Goal: Check status: Check status

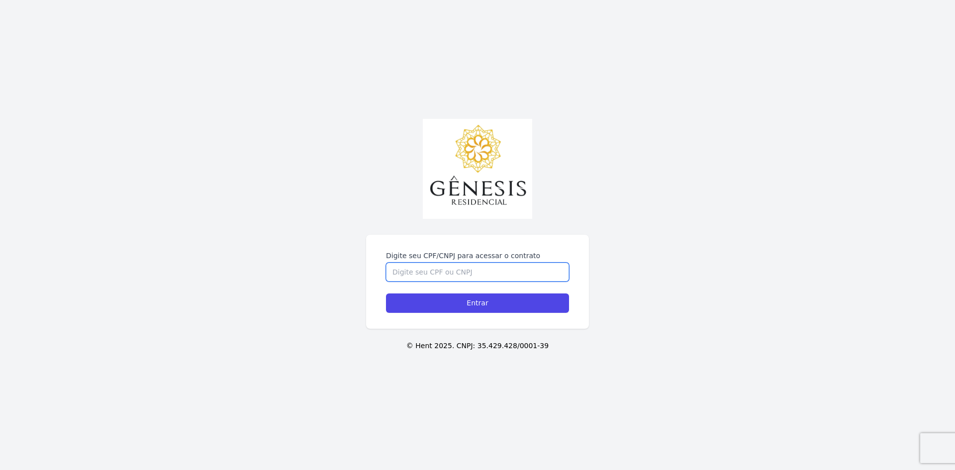
click at [417, 263] on input "Digite seu CPF/CNPJ para acessar o contrato" at bounding box center [477, 272] width 183 height 19
click at [441, 266] on input "Digite seu CPF/CNPJ para acessar o contrato" at bounding box center [477, 272] width 183 height 19
type input "46468653860"
click at [386, 293] on input "Entrar" at bounding box center [477, 302] width 183 height 19
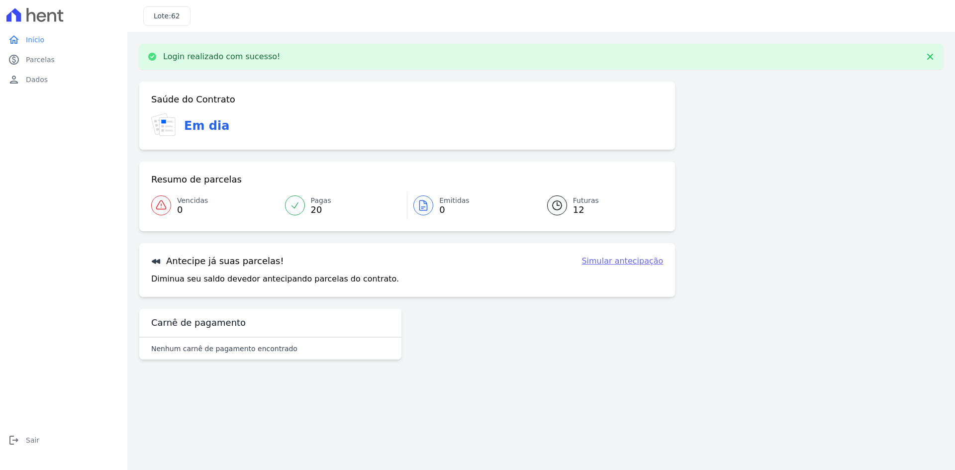
click at [577, 206] on span "12" at bounding box center [586, 210] width 26 height 8
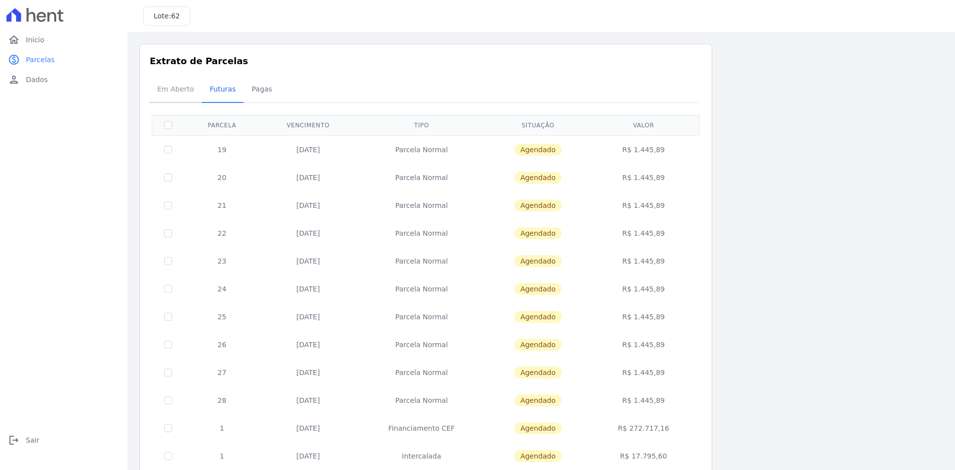
click at [180, 91] on span "Em Aberto" at bounding box center [175, 89] width 49 height 20
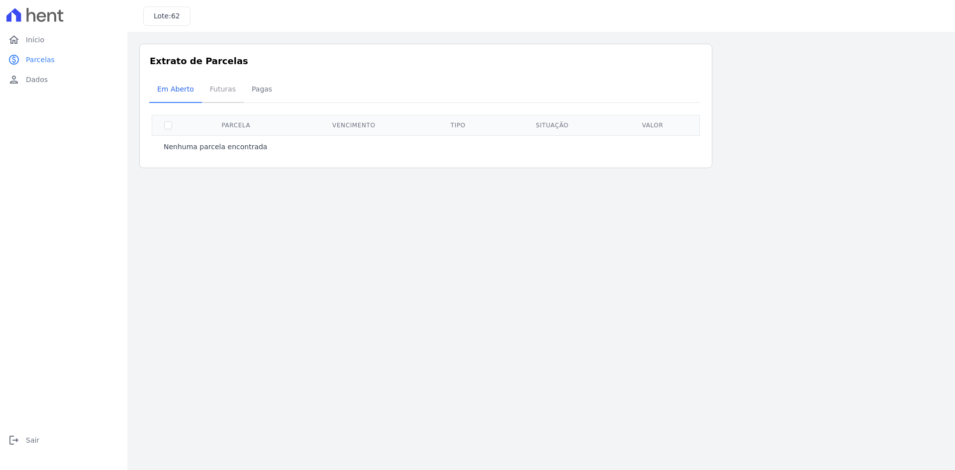
click at [220, 93] on span "Futuras" at bounding box center [223, 89] width 38 height 20
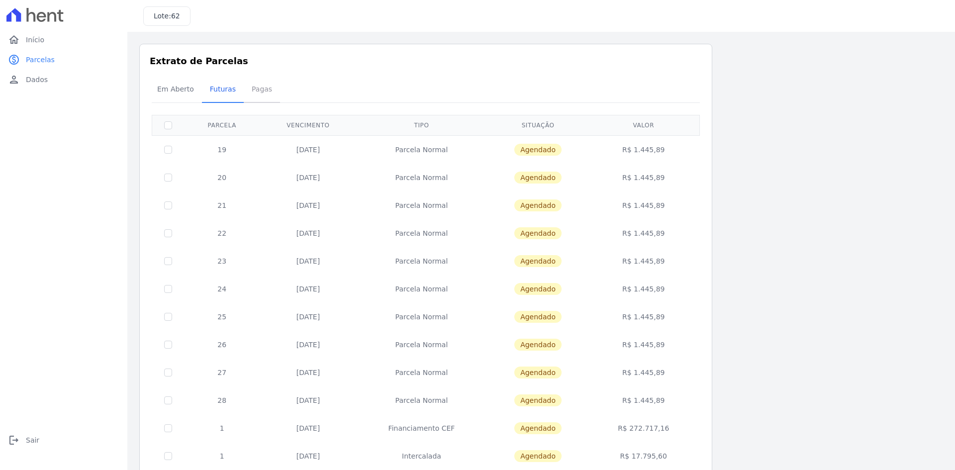
click at [248, 91] on span "Pagas" at bounding box center [262, 89] width 32 height 20
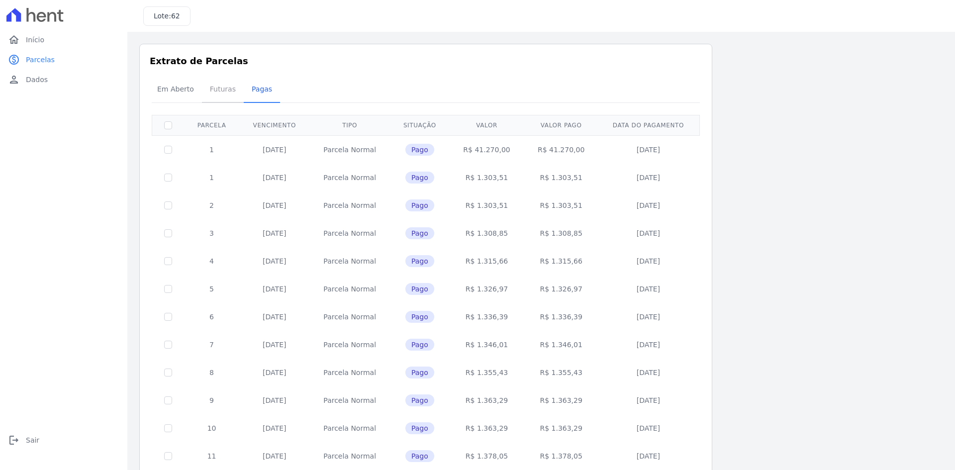
click at [209, 95] on span "Futuras" at bounding box center [223, 89] width 38 height 20
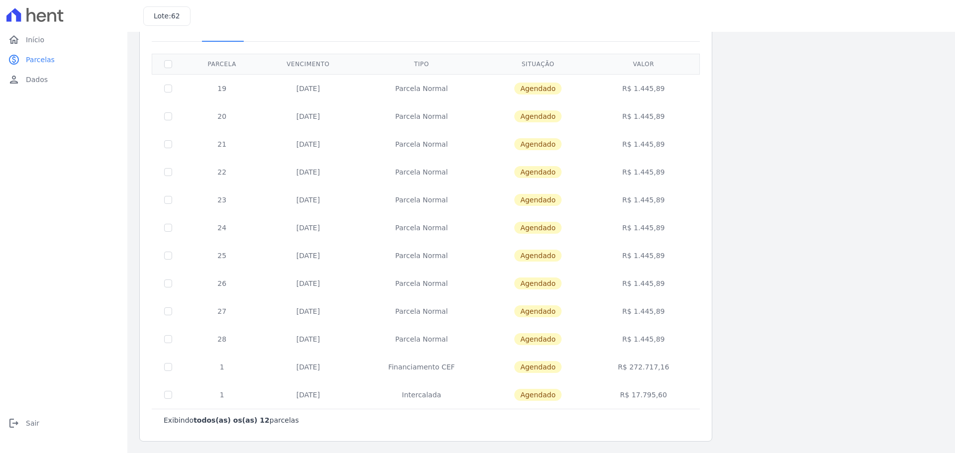
scroll to position [62, 0]
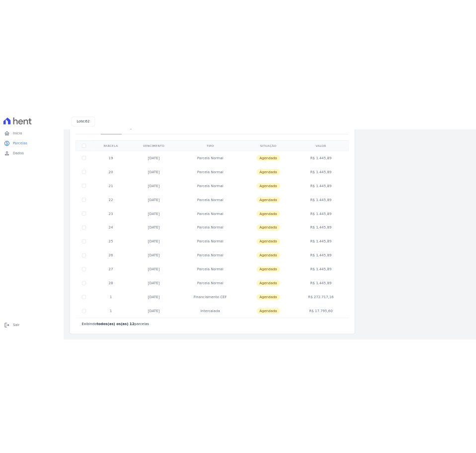
scroll to position [62, 0]
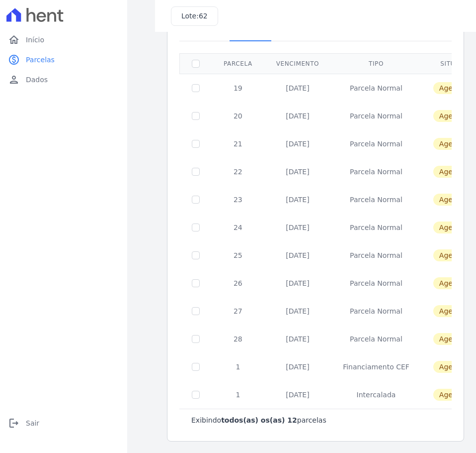
drag, startPoint x: 249, startPoint y: 366, endPoint x: 366, endPoint y: 369, distance: 116.9
drag, startPoint x: 367, startPoint y: 399, endPoint x: 410, endPoint y: 408, distance: 44.7
click at [414, 405] on tr "1 [DATE] [GEOGRAPHIC_DATA] [GEOGRAPHIC_DATA] R$ 17.795,60" at bounding box center [374, 394] width 389 height 28
click at [314, 418] on div "Exibindo todos(as) os(as) 12 parcelas" at bounding box center [315, 420] width 249 height 10
drag, startPoint x: 388, startPoint y: 232, endPoint x: 279, endPoint y: 240, distance: 110.2
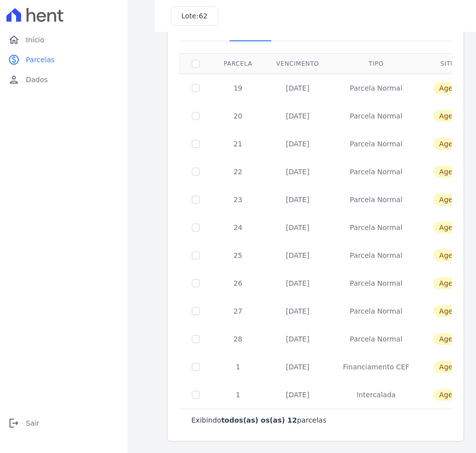
click at [281, 242] on tbody "19 [DATE] [GEOGRAPHIC_DATA] [GEOGRAPHIC_DATA] R$ 1.445,89 20 [DATE] [GEOGRAPHIC…" at bounding box center [374, 241] width 389 height 335
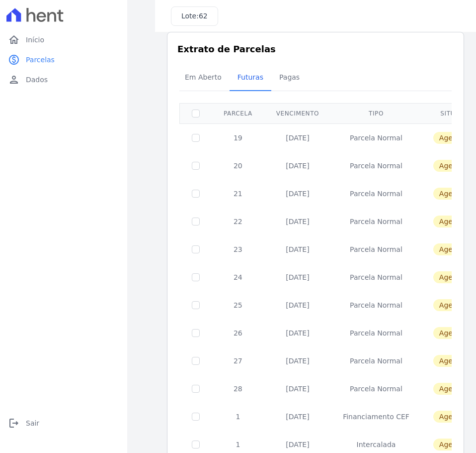
scroll to position [0, 0]
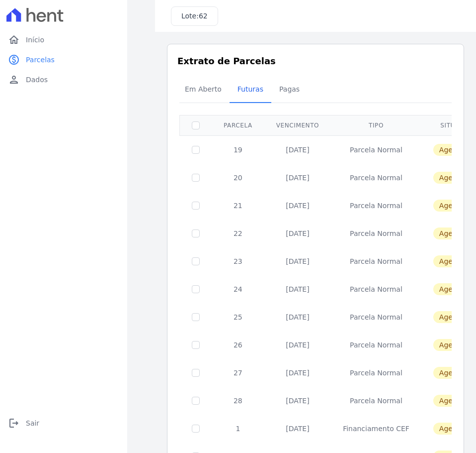
click at [320, 102] on div at bounding box center [316, 102] width 273 height 0
click at [280, 93] on span "Pagas" at bounding box center [290, 89] width 32 height 20
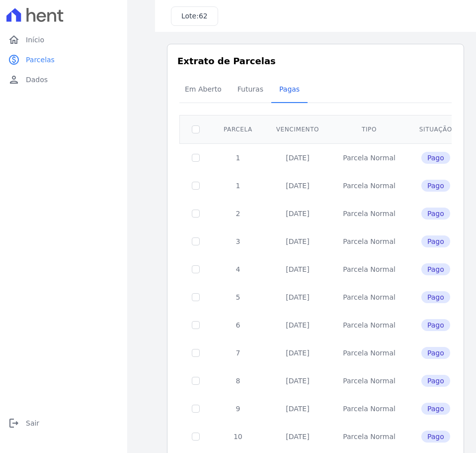
click at [190, 90] on span "Em Aberto" at bounding box center [203, 89] width 49 height 20
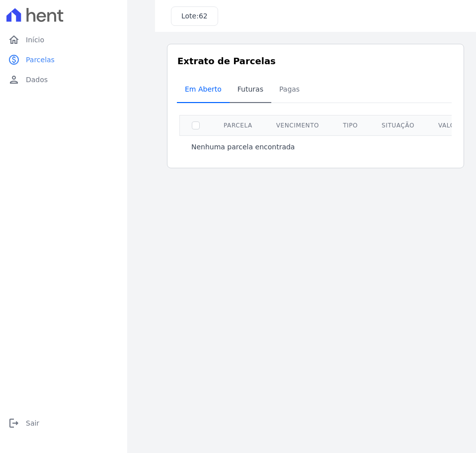
click at [225, 85] on link "Em Aberto" at bounding box center [203, 90] width 53 height 26
click at [256, 81] on span "Futuras" at bounding box center [251, 89] width 38 height 20
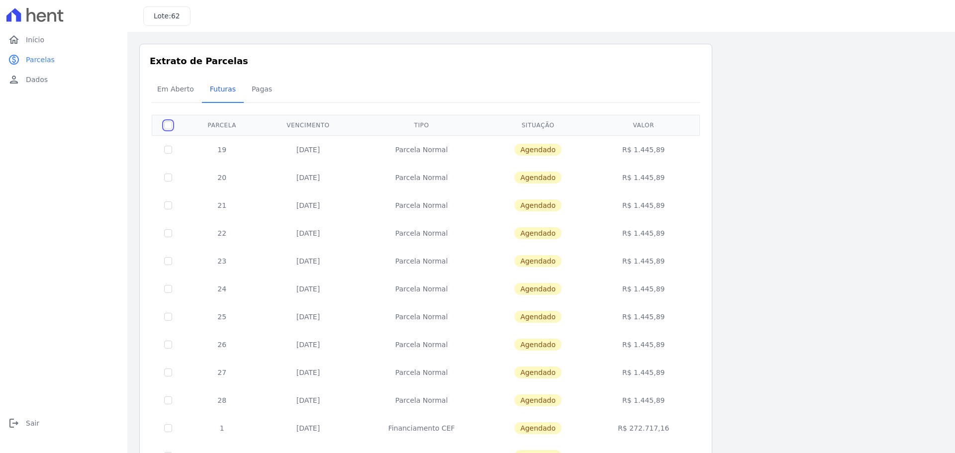
click at [167, 124] on input "checkbox" at bounding box center [168, 125] width 8 height 8
checkbox input "true"
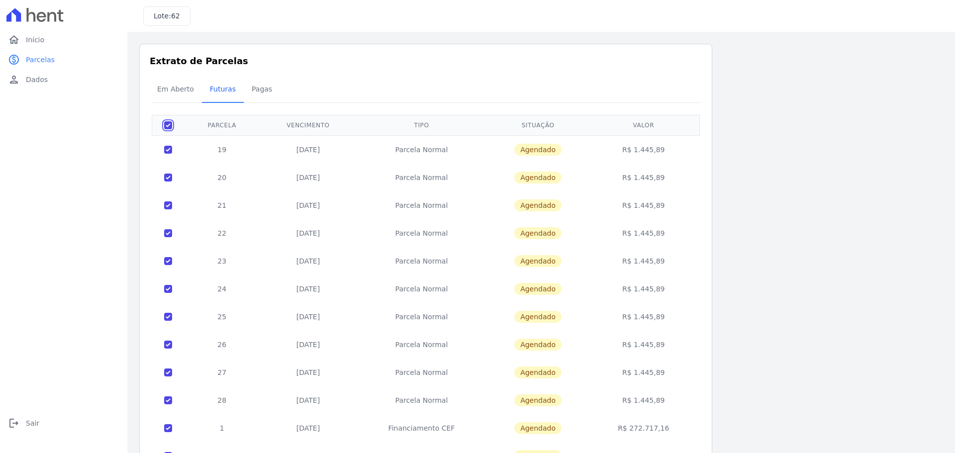
checkbox input "true"
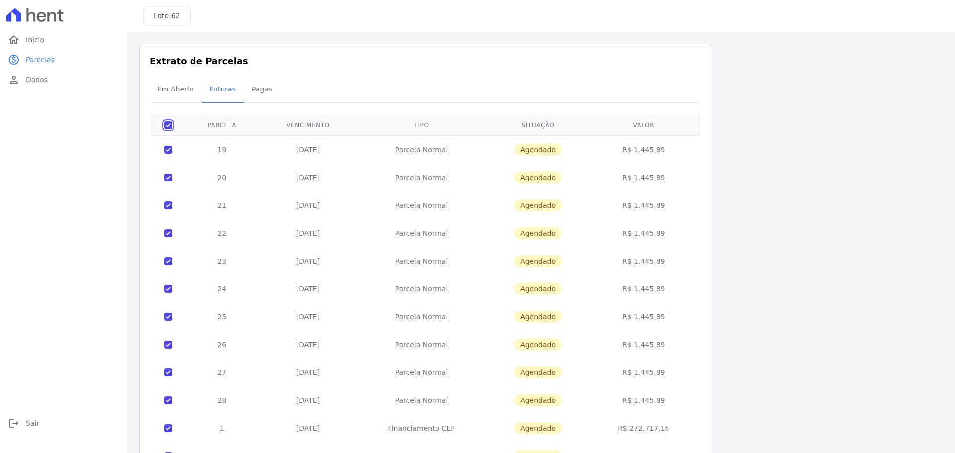
checkbox input "true"
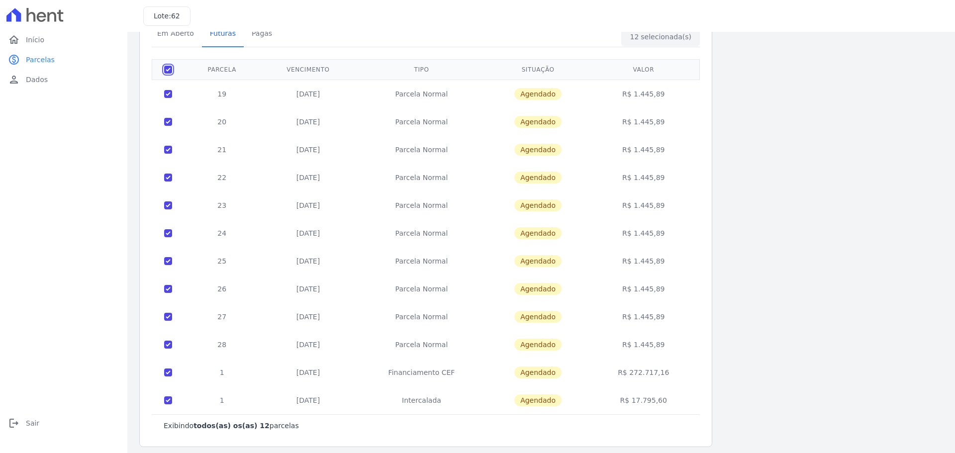
scroll to position [62, 0]
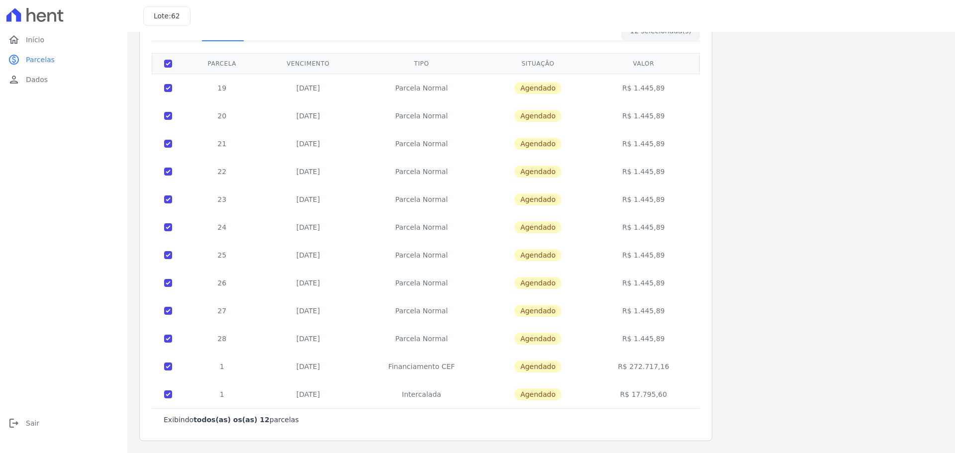
drag, startPoint x: 542, startPoint y: 123, endPoint x: 529, endPoint y: 82, distance: 43.3
click at [541, 113] on td "Agendado" at bounding box center [538, 116] width 102 height 28
click at [529, 82] on span "Agendado" at bounding box center [537, 88] width 47 height 12
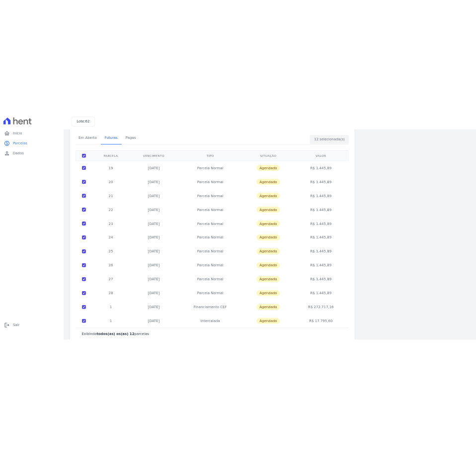
scroll to position [0, 0]
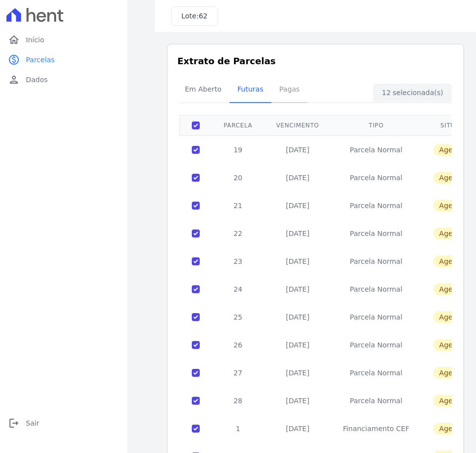
drag, startPoint x: 294, startPoint y: 78, endPoint x: 394, endPoint y: 76, distance: 100.5
drag, startPoint x: 394, startPoint y: 76, endPoint x: 352, endPoint y: 222, distance: 151.7
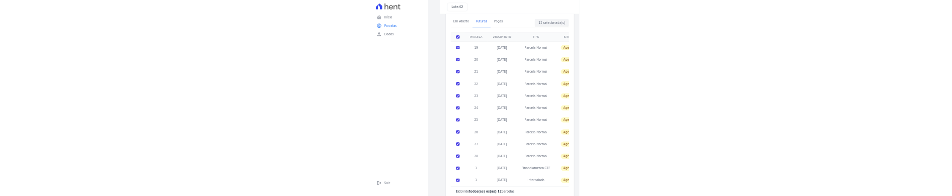
scroll to position [62, 0]
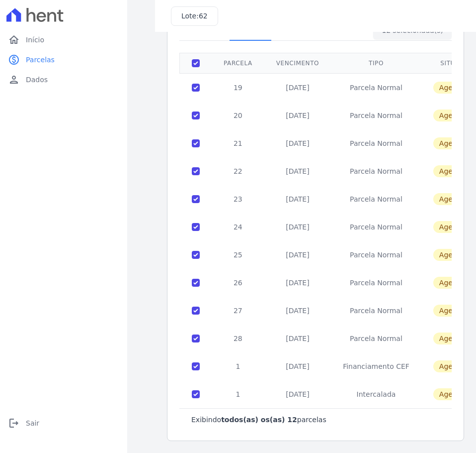
drag, startPoint x: 360, startPoint y: 231, endPoint x: 382, endPoint y: 385, distance: 155.2
drag, startPoint x: 359, startPoint y: 377, endPoint x: 405, endPoint y: 387, distance: 47.9
click at [388, 380] on tbody "19 [DATE] [GEOGRAPHIC_DATA] [GEOGRAPHIC_DATA] R$ 1.445,89 20 [DATE] [GEOGRAPHIC…" at bounding box center [374, 240] width 389 height 335
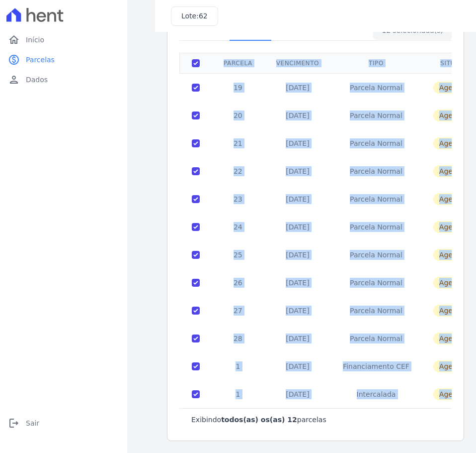
drag, startPoint x: 449, startPoint y: 395, endPoint x: 482, endPoint y: 400, distance: 34.1
click at [476, 400] on html "home Início home Início paid Parcelas paid Parcelas person Dados person Dados l…" at bounding box center [238, 226] width 476 height 453
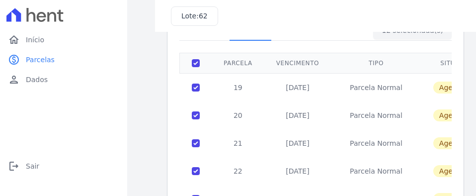
click at [132, 122] on div "Lote: 62 Listagem de parcelas Baixar PDF Extrato de Parcelas Em [GEOGRAPHIC_DAT…" at bounding box center [301, 98] width 349 height 196
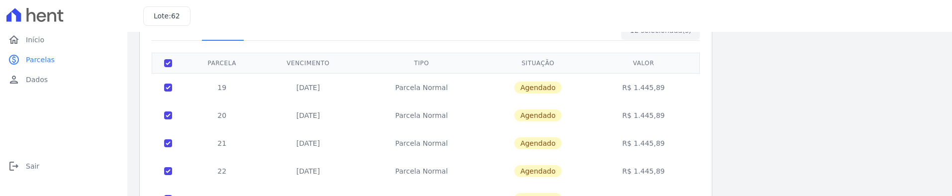
click at [697, 78] on td "R$ 1.445,89" at bounding box center [643, 87] width 108 height 28
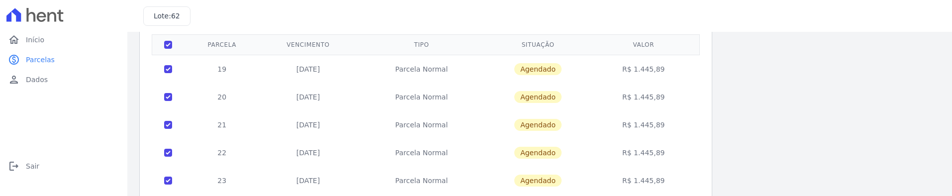
scroll to position [112, 0]
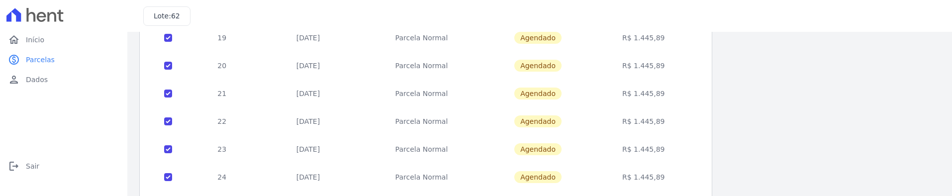
click at [665, 65] on td "R$ 1.445,89" at bounding box center [643, 66] width 108 height 28
click at [656, 95] on td "R$ 1.445,89" at bounding box center [643, 94] width 108 height 28
click at [657, 116] on td "R$ 1.445,89" at bounding box center [643, 121] width 108 height 28
click at [653, 150] on td "R$ 1.445,89" at bounding box center [643, 149] width 108 height 28
click at [652, 174] on td "R$ 1.445,89" at bounding box center [643, 177] width 108 height 28
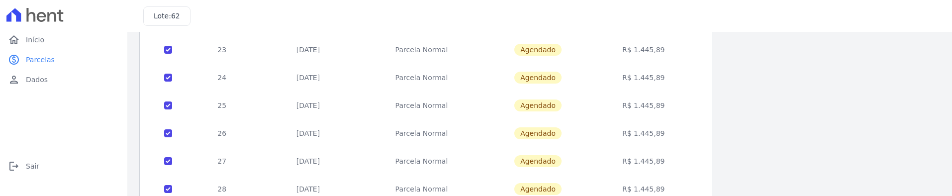
drag, startPoint x: 656, startPoint y: 103, endPoint x: 648, endPoint y: 119, distance: 17.8
click at [655, 103] on td "R$ 1.445,89" at bounding box center [643, 106] width 108 height 28
click at [645, 136] on td "R$ 1.445,89" at bounding box center [643, 133] width 108 height 28
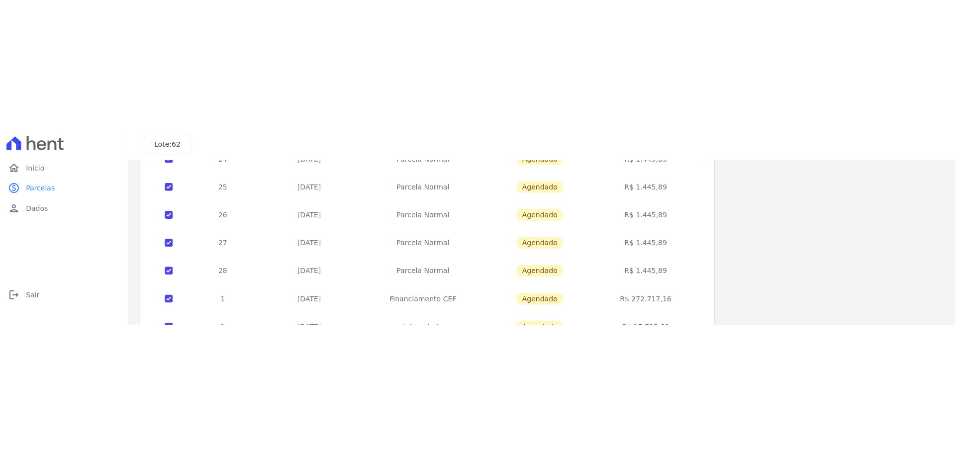
scroll to position [261, 0]
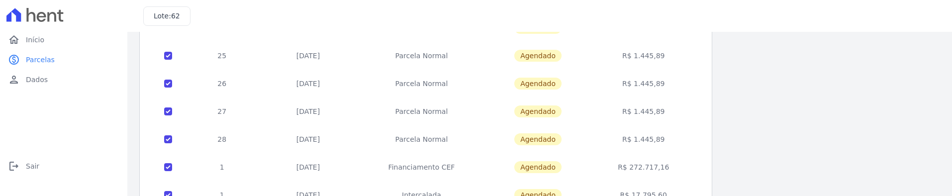
click at [653, 115] on td "R$ 1.445,89" at bounding box center [643, 111] width 108 height 28
click at [654, 139] on td "R$ 1.445,89" at bounding box center [643, 139] width 108 height 28
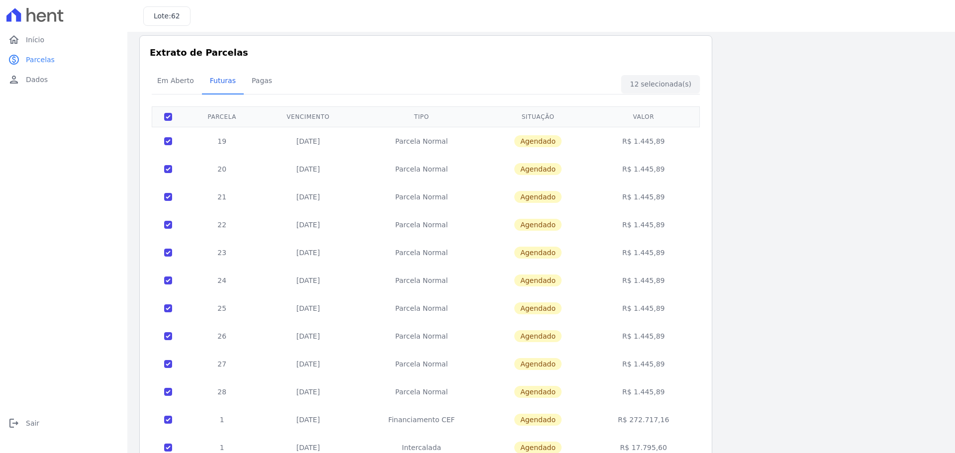
scroll to position [0, 0]
